Goal: Task Accomplishment & Management: Use online tool/utility

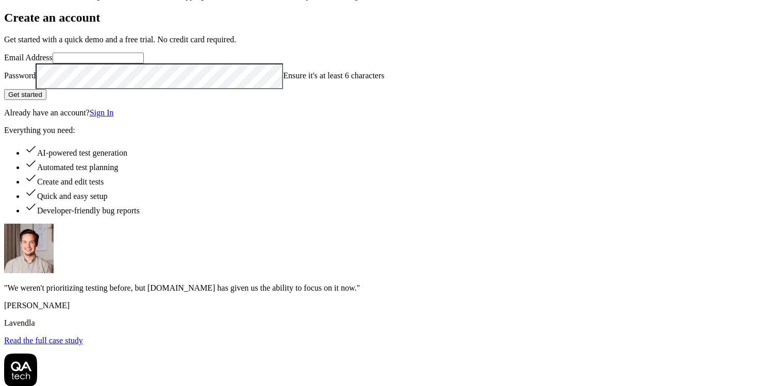
scroll to position [75, 0]
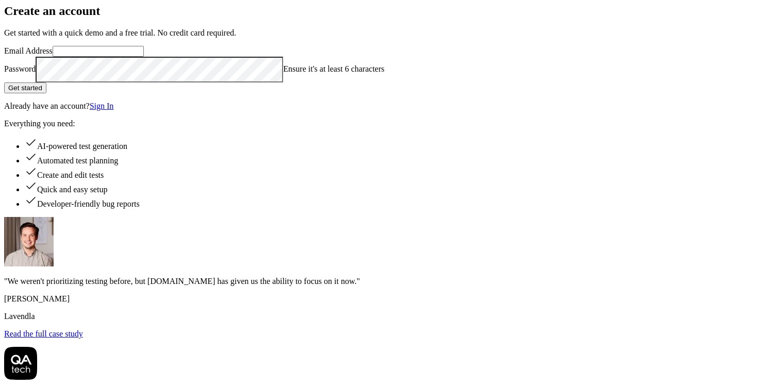
click at [144, 57] on input "Email Address" at bounding box center [98, 51] width 91 height 11
type input "[EMAIL_ADDRESS][DOMAIN_NAME]"
click at [46, 93] on button "Get started" at bounding box center [25, 88] width 42 height 11
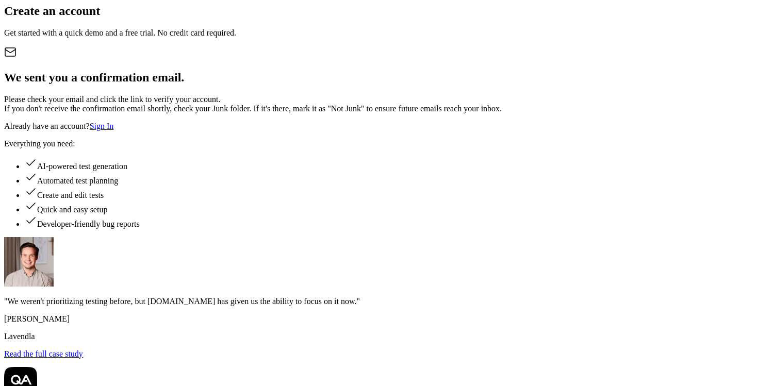
scroll to position [116, 0]
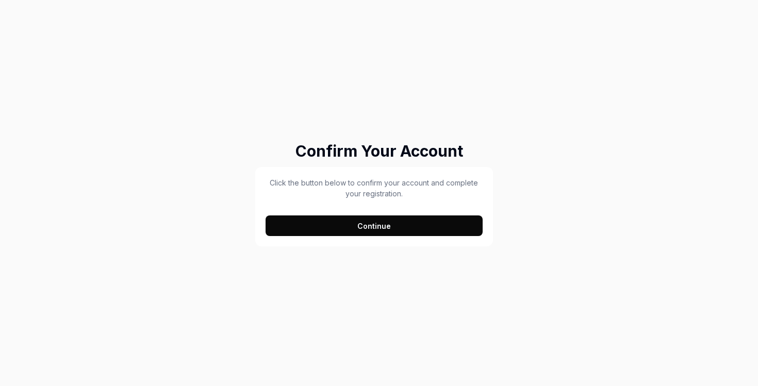
click at [383, 235] on button "Continue" at bounding box center [374, 226] width 217 height 21
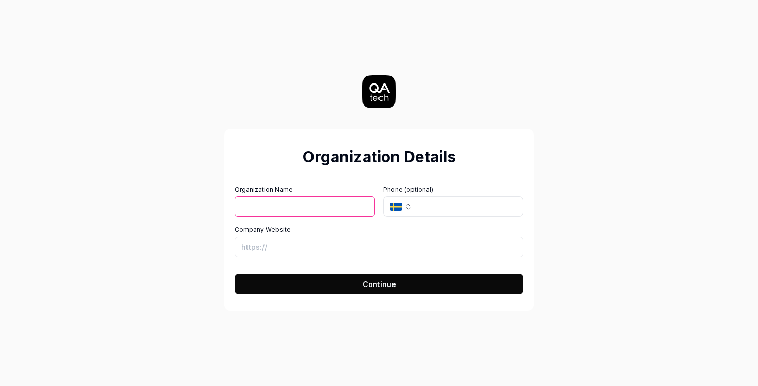
click at [339, 210] on input "Organization Name" at bounding box center [305, 207] width 140 height 21
type input "Strato AI"
click at [413, 205] on icon "button" at bounding box center [408, 207] width 8 height 8
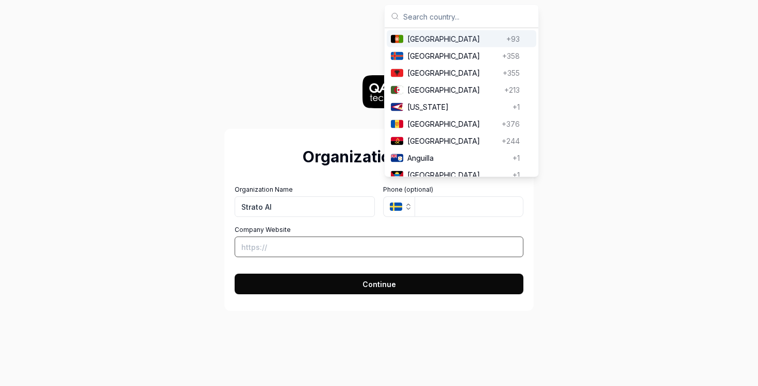
click at [381, 244] on input "Company Website" at bounding box center [379, 247] width 289 height 21
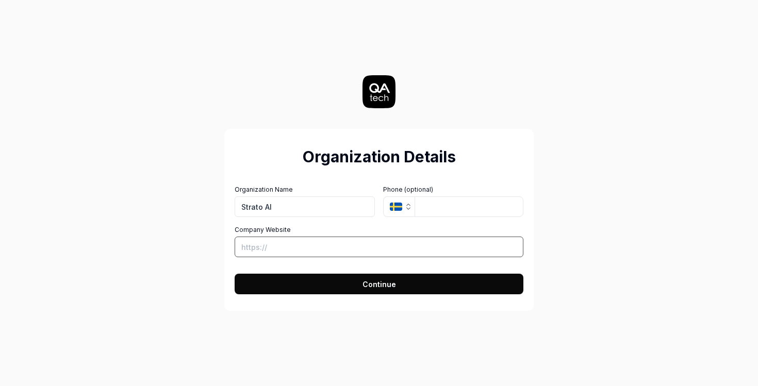
click at [356, 255] on input "Company Website" at bounding box center [379, 247] width 289 height 21
type input "https://www.stratoai.dev"
click at [358, 294] on button "Continue" at bounding box center [379, 284] width 289 height 21
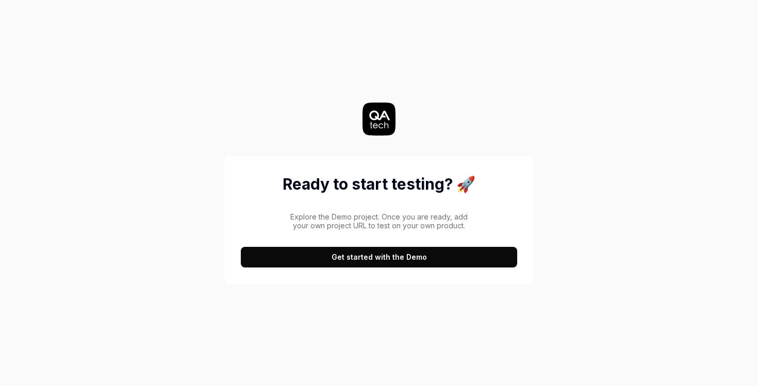
click at [395, 268] on button "Get started with the Demo" at bounding box center [379, 257] width 276 height 21
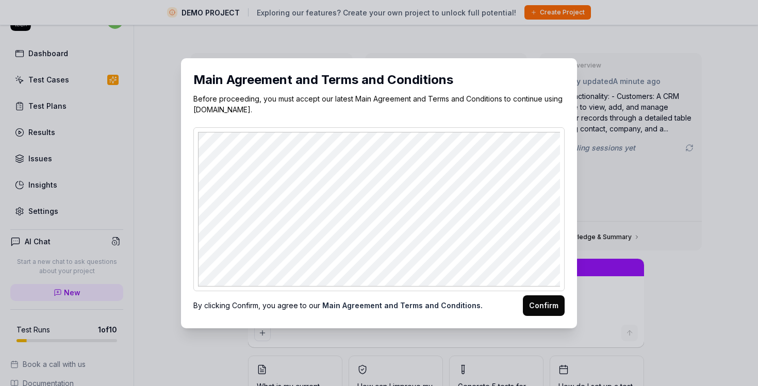
click at [565, 316] on button "Confirm" at bounding box center [544, 306] width 42 height 21
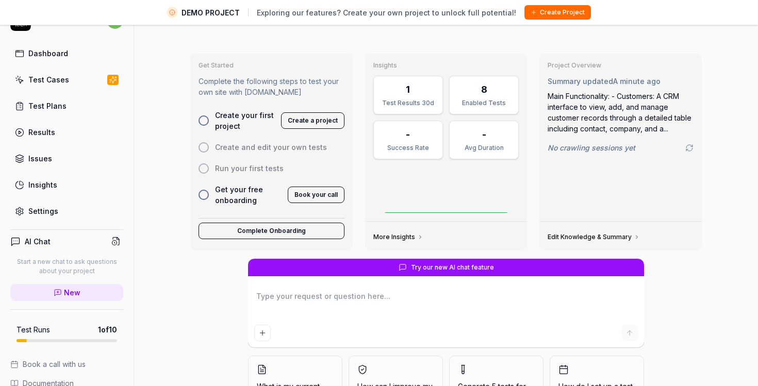
click at [300, 129] on button "Create a project" at bounding box center [312, 120] width 63 height 17
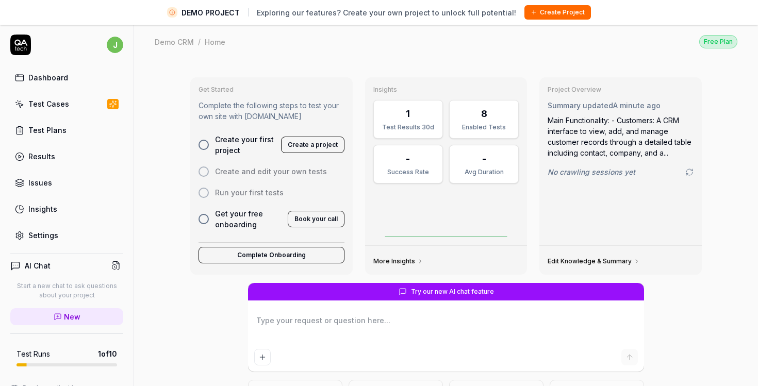
click at [88, 140] on link "Test Plans" at bounding box center [66, 130] width 113 height 20
type textarea "*"
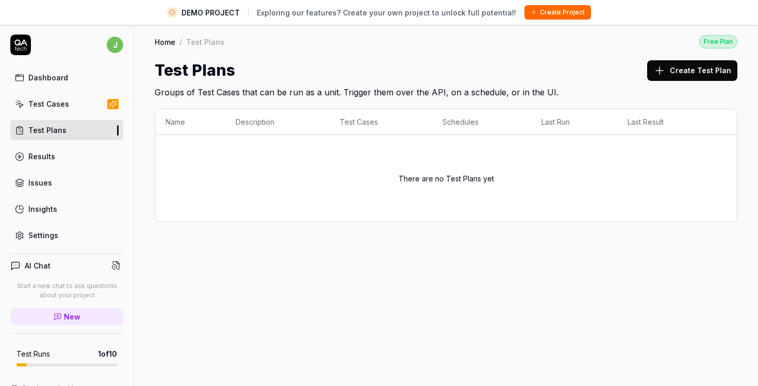
click at [169, 15] on icon at bounding box center [172, 12] width 6 height 6
click at [57, 109] on div "Test Cases" at bounding box center [48, 104] width 41 height 11
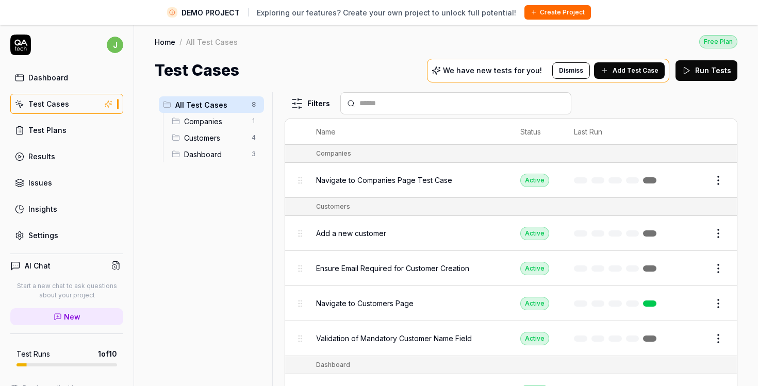
click at [552, 79] on button "Dismiss" at bounding box center [571, 70] width 38 height 17
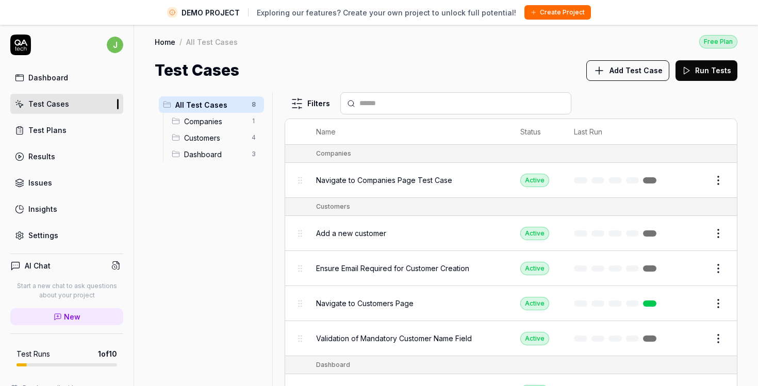
click at [593, 77] on icon at bounding box center [599, 70] width 12 height 12
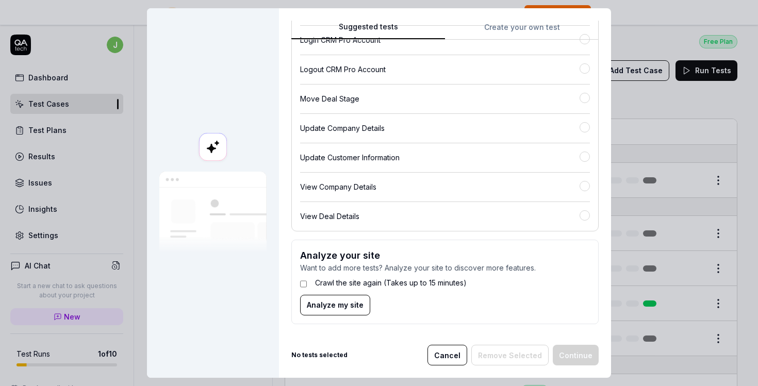
scroll to position [455, 0]
click at [428, 345] on button "Cancel" at bounding box center [448, 355] width 40 height 21
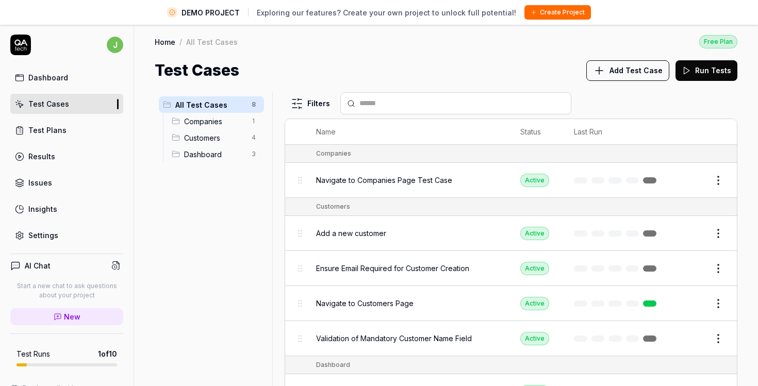
click at [81, 193] on link "Issues" at bounding box center [66, 183] width 113 height 20
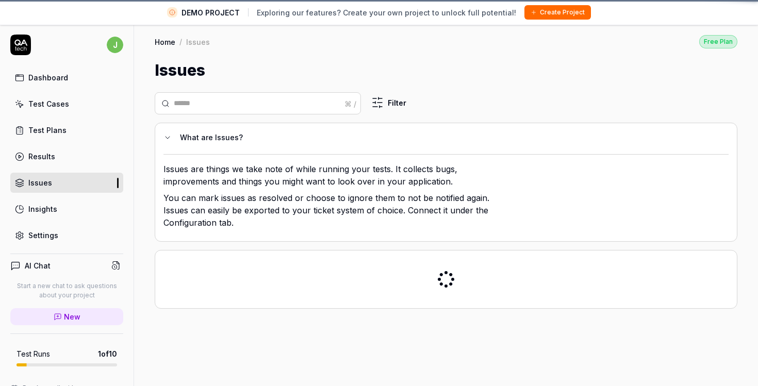
click at [79, 167] on link "Results" at bounding box center [66, 156] width 113 height 20
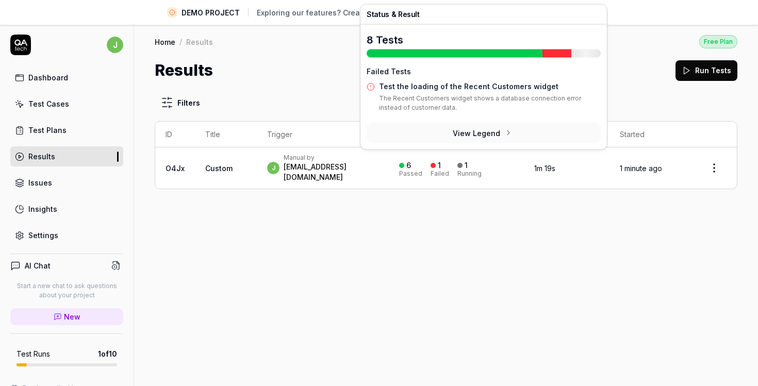
click at [703, 71] on button "Run Tests" at bounding box center [707, 70] width 62 height 21
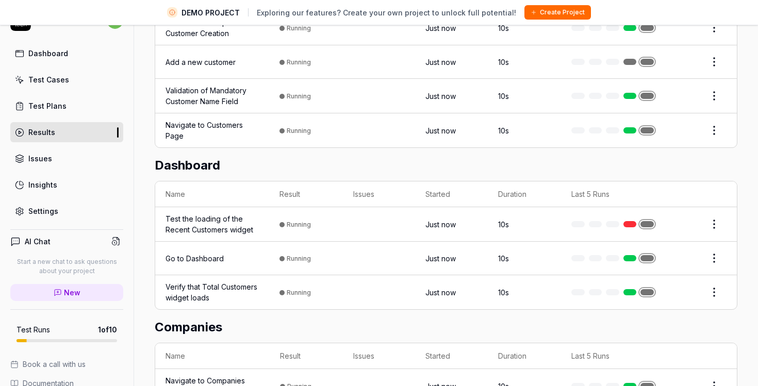
scroll to position [228, 0]
